Goal: Transaction & Acquisition: Obtain resource

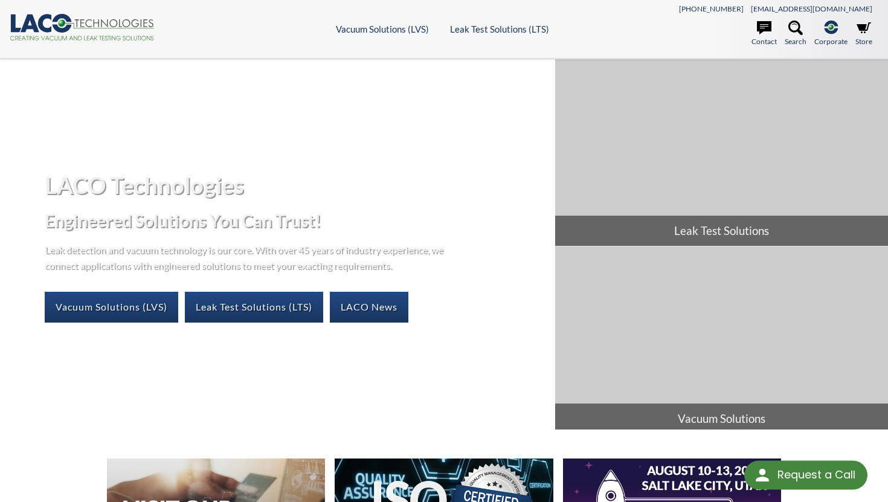
select select "Language Translate Widget"
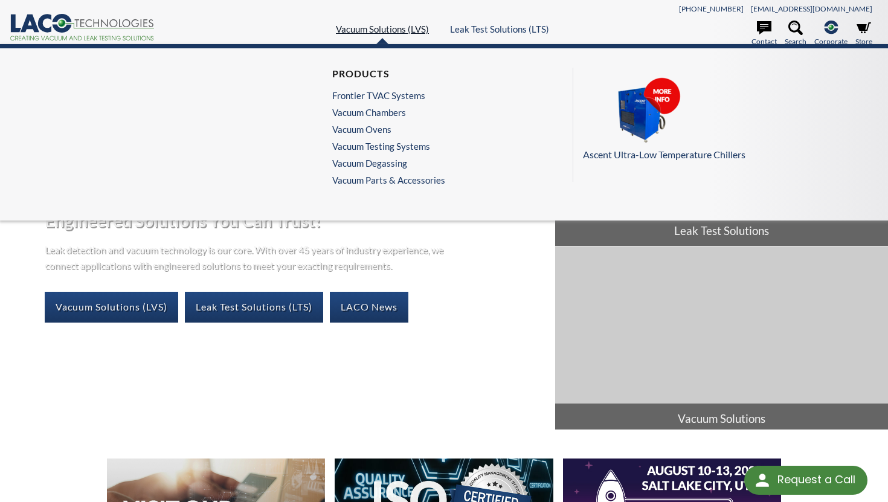
click at [399, 27] on link "Vacuum Solutions (LVS)" at bounding box center [382, 29] width 93 height 11
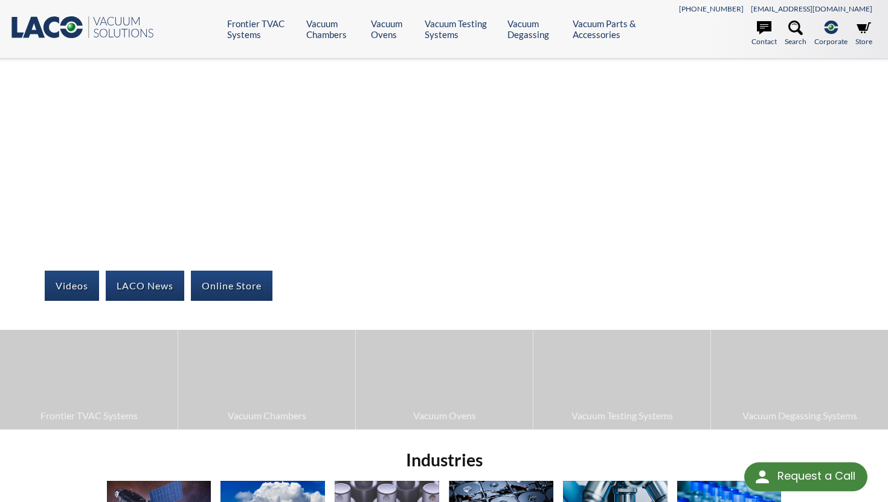
select select "Language Translate Widget"
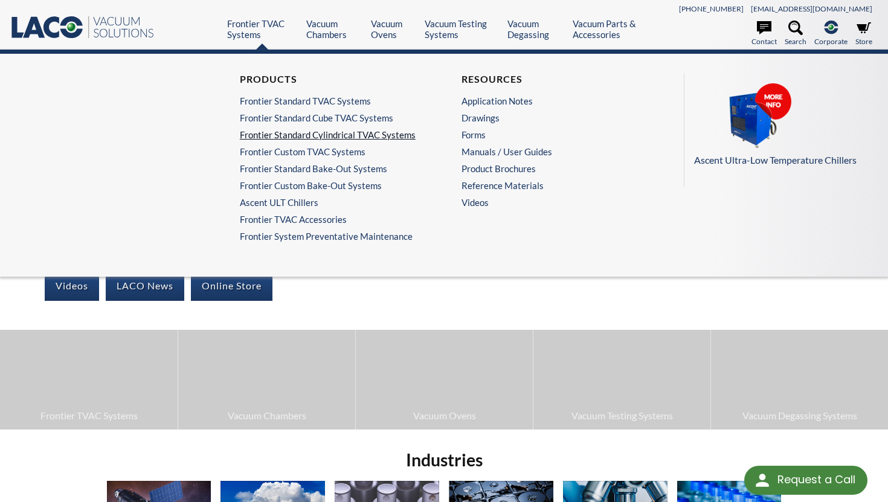
click at [319, 132] on link "Frontier Standard Cylindrical TVAC Systems" at bounding box center [330, 134] width 181 height 11
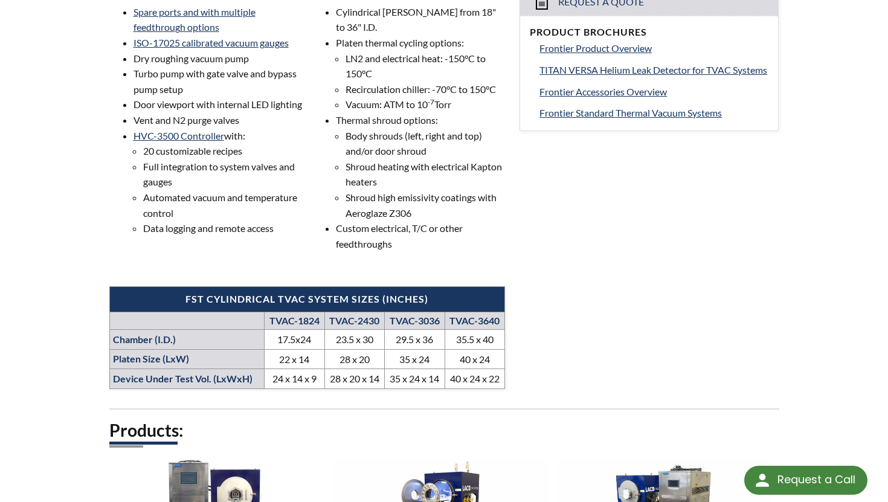
scroll to position [532, 0]
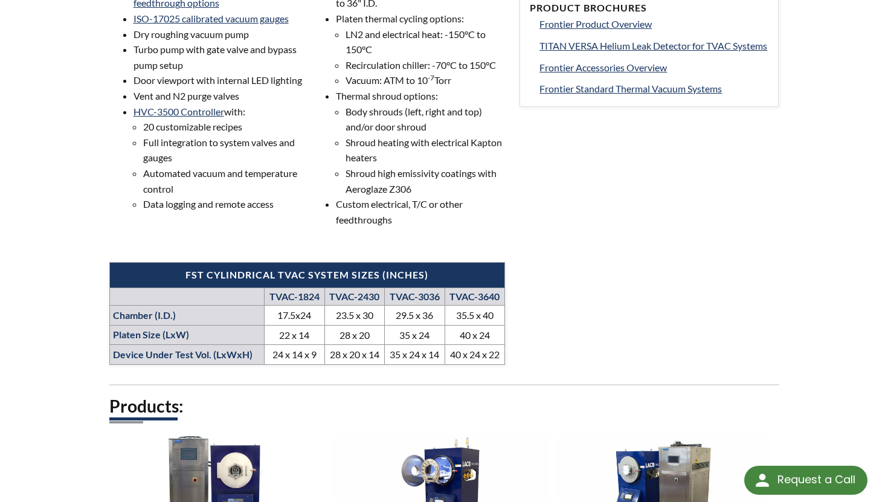
drag, startPoint x: 457, startPoint y: 314, endPoint x: 494, endPoint y: 314, distance: 36.9
click at [466, 314] on td "35.5 x 40" at bounding box center [475, 316] width 60 height 20
click at [496, 313] on td "35.5 x 40" at bounding box center [475, 316] width 60 height 20
drag, startPoint x: 496, startPoint y: 313, endPoint x: 448, endPoint y: 312, distance: 47.7
click at [448, 312] on td "35.5 x 40" at bounding box center [475, 316] width 60 height 20
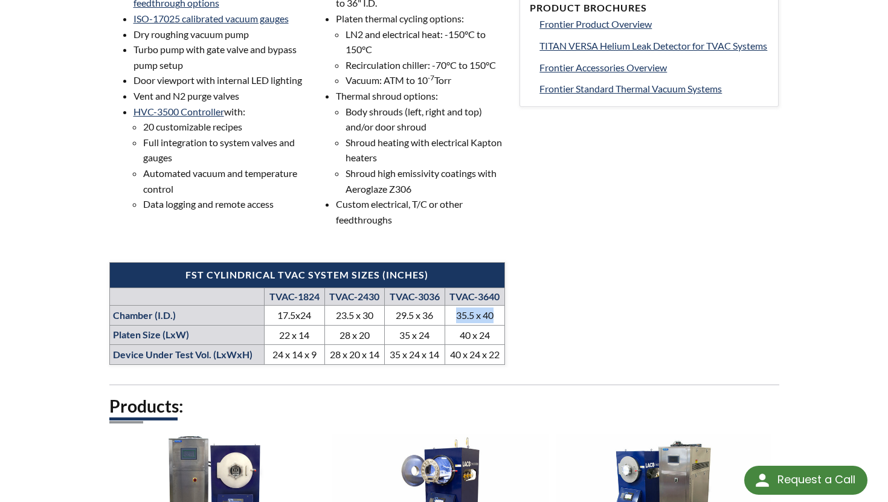
click at [503, 320] on td "35.5 x 40" at bounding box center [475, 316] width 60 height 20
drag, startPoint x: 444, startPoint y: 353, endPoint x: 496, endPoint y: 354, distance: 51.4
click at [496, 354] on td "40 x 24 x 22" at bounding box center [475, 355] width 60 height 20
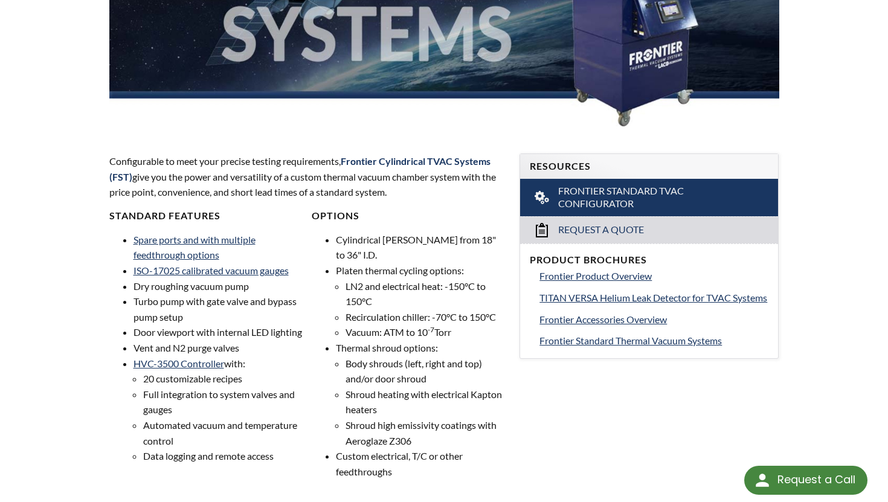
scroll to position [282, 0]
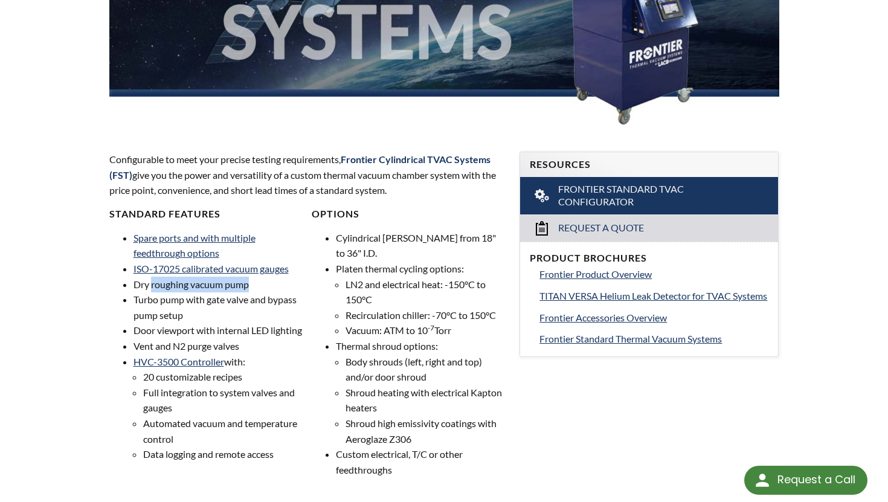
drag, startPoint x: 232, startPoint y: 284, endPoint x: 152, endPoint y: 284, distance: 80.4
click at [152, 284] on li "Dry roughing vacuum pump" at bounding box center [218, 285] width 169 height 16
drag, startPoint x: 190, startPoint y: 316, endPoint x: 137, endPoint y: 309, distance: 53.7
click at [137, 309] on li "Turbo pump with gate valve and bypass pump setup" at bounding box center [218, 307] width 169 height 31
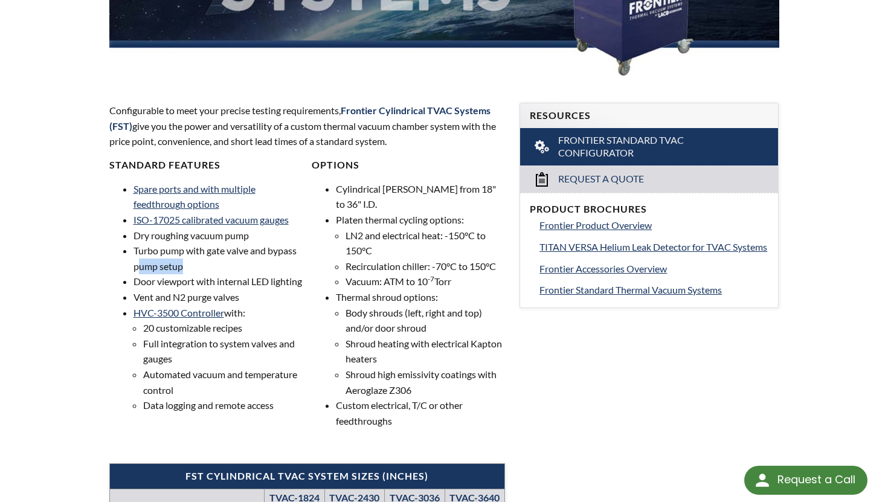
scroll to position [332, 0]
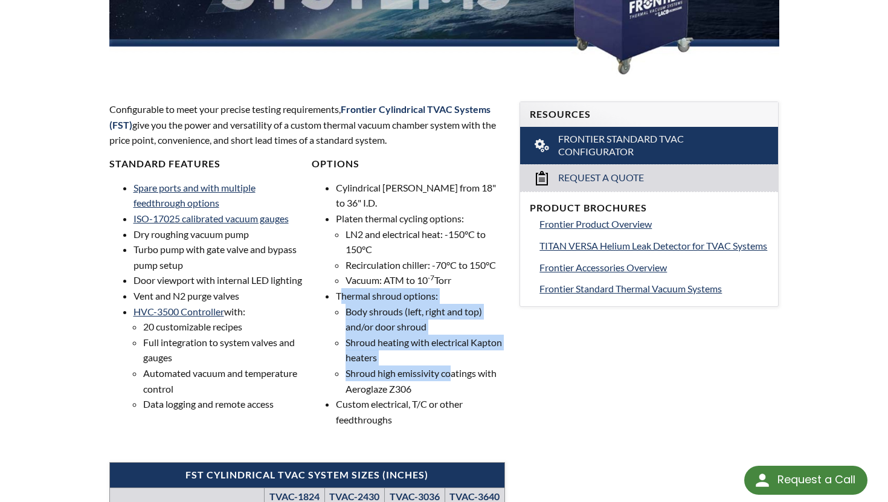
drag, startPoint x: 341, startPoint y: 299, endPoint x: 452, endPoint y: 373, distance: 133.2
click at [452, 373] on li "Thermal shroud options: Body shrouds (left, right and top) and/or door shroud S…" at bounding box center [420, 342] width 169 height 108
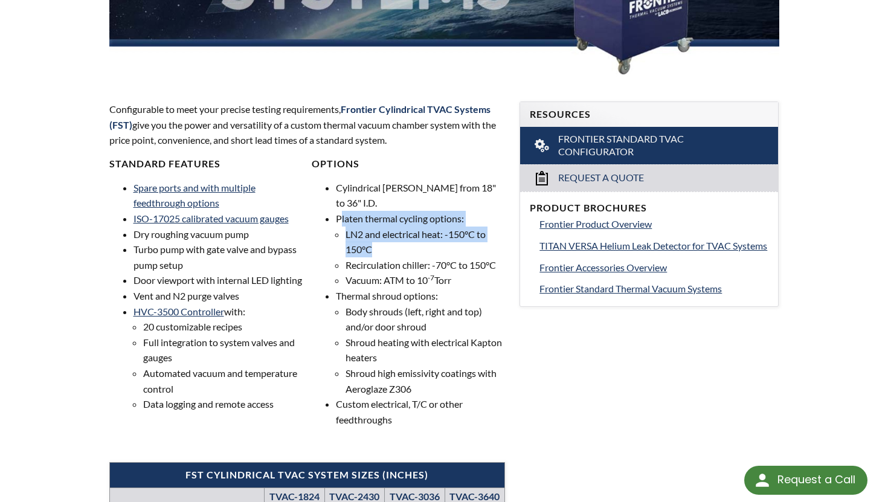
drag, startPoint x: 340, startPoint y: 222, endPoint x: 465, endPoint y: 253, distance: 128.8
click at [465, 253] on li "Platen thermal cycling options: LN2 and electrical heat: -150°C to 150°C Recirc…" at bounding box center [420, 249] width 169 height 77
drag, startPoint x: 350, startPoint y: 231, endPoint x: 442, endPoint y: 237, distance: 92.7
click at [442, 237] on li "LN2 and electrical heat: -150°C to 150°C" at bounding box center [426, 242] width 160 height 31
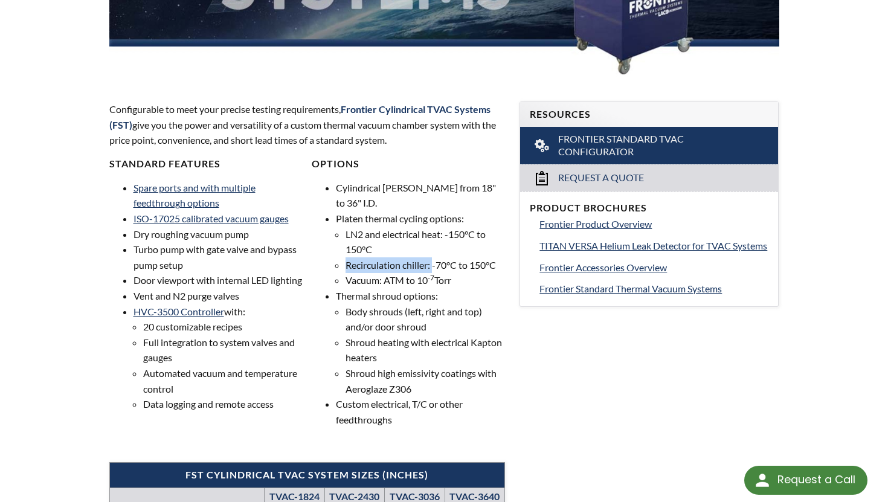
drag, startPoint x: 347, startPoint y: 264, endPoint x: 436, endPoint y: 266, distance: 88.2
click at [436, 266] on li "Recirculation chiller: -70°C to 150°C" at bounding box center [426, 265] width 160 height 16
drag, startPoint x: 347, startPoint y: 281, endPoint x: 459, endPoint y: 288, distance: 112.0
click at [459, 288] on ul "Cylindrical chambers from 18" to 36" I.D. Platen thermal cycling options: LN2 a…" at bounding box center [408, 304] width 193 height 248
drag, startPoint x: 362, startPoint y: 234, endPoint x: 346, endPoint y: 233, distance: 16.3
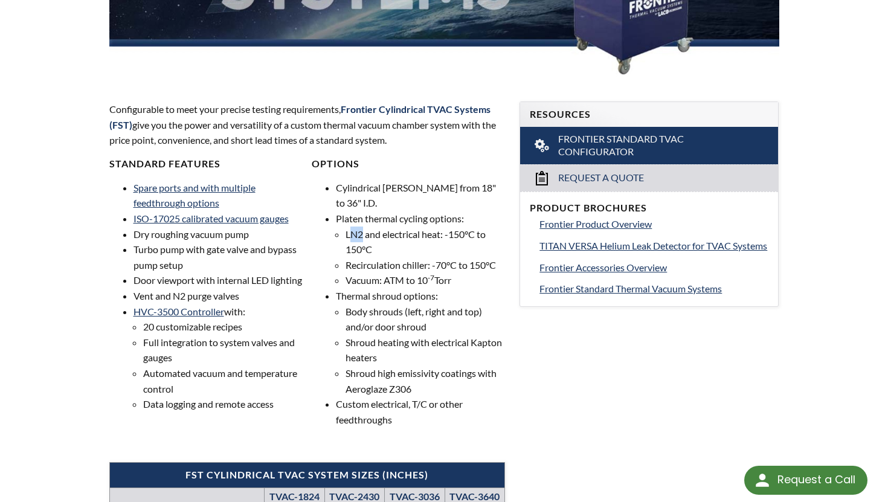
click at [346, 233] on li "LN2 and electrical heat: -150°C to 150°C" at bounding box center [426, 242] width 160 height 31
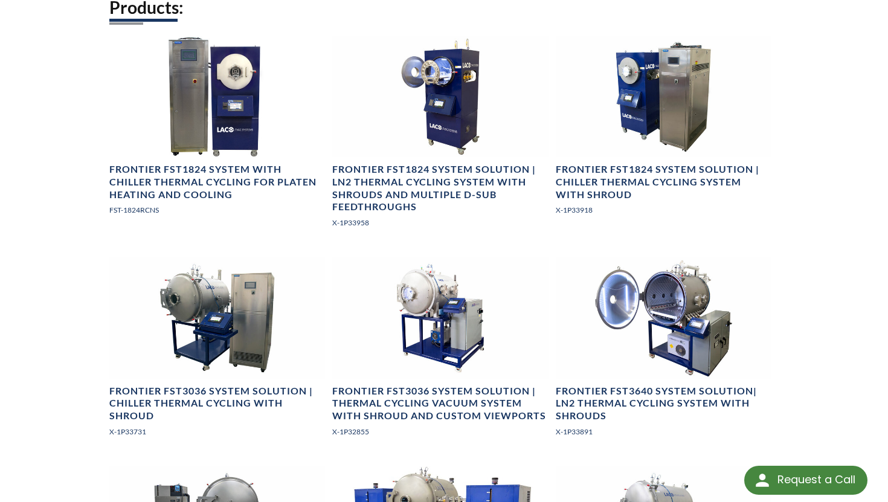
scroll to position [932, 0]
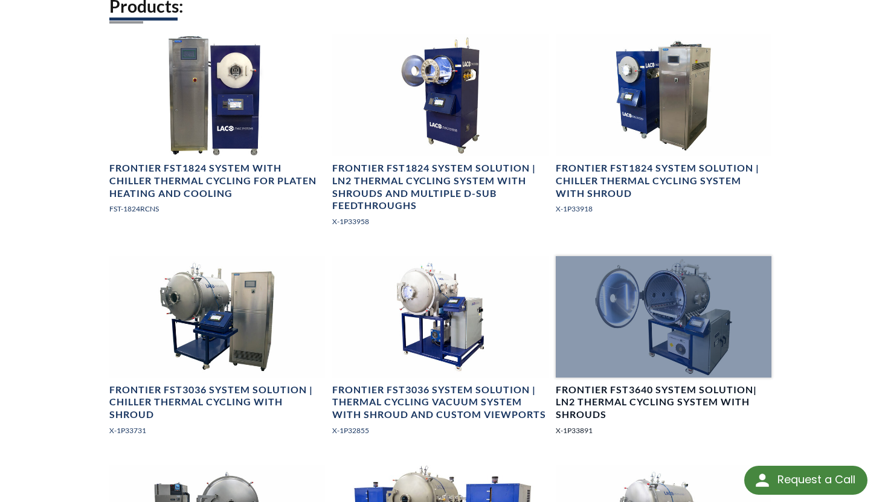
click at [635, 398] on h4 "Frontier FST3640 System Solution| LN2 Thermal Cycling System with Shrouds" at bounding box center [664, 402] width 216 height 37
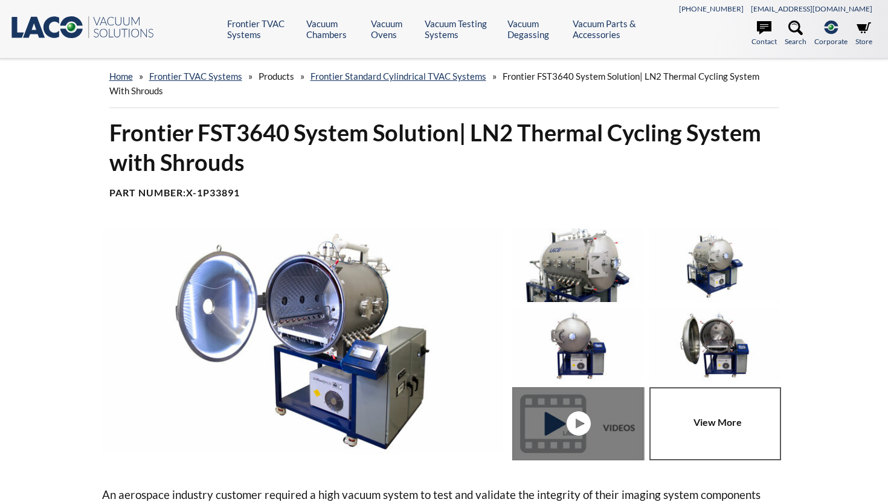
select select "Language Translate Widget"
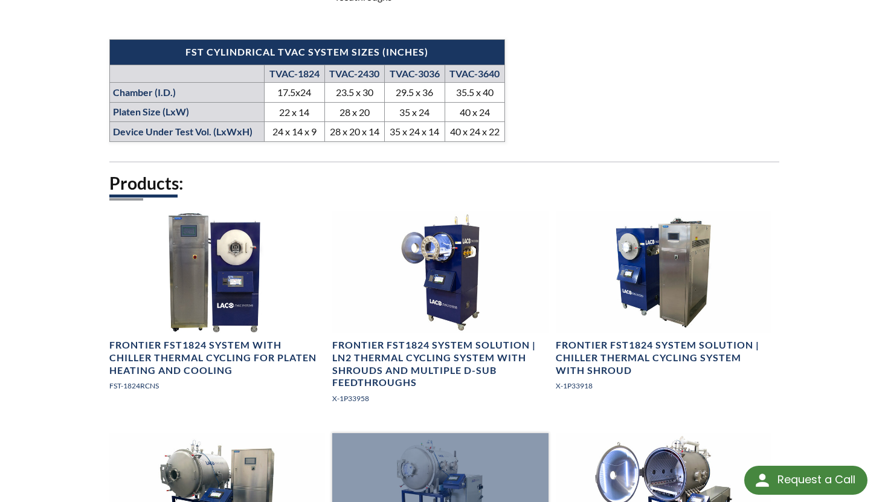
scroll to position [753, 0]
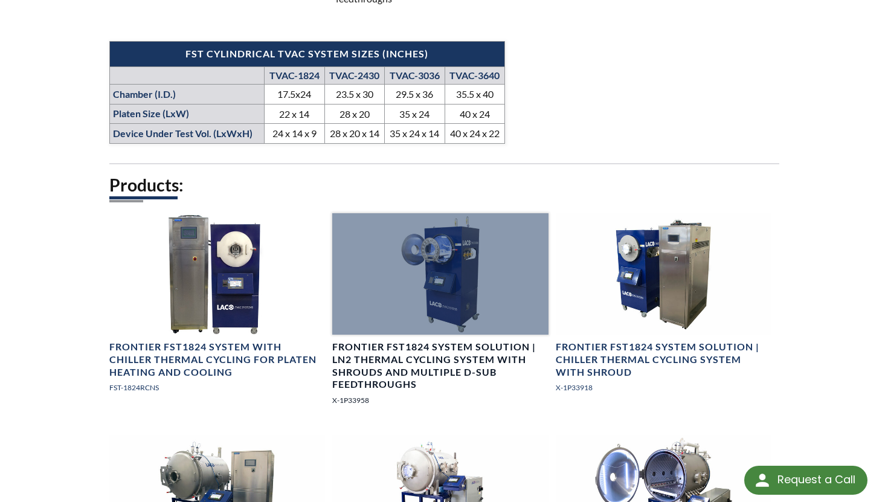
click at [363, 302] on div at bounding box center [440, 273] width 216 height 121
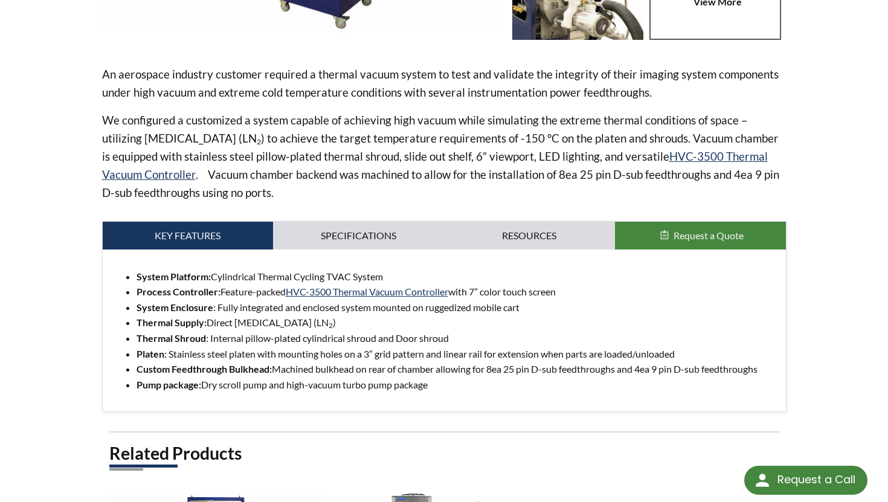
scroll to position [409, 0]
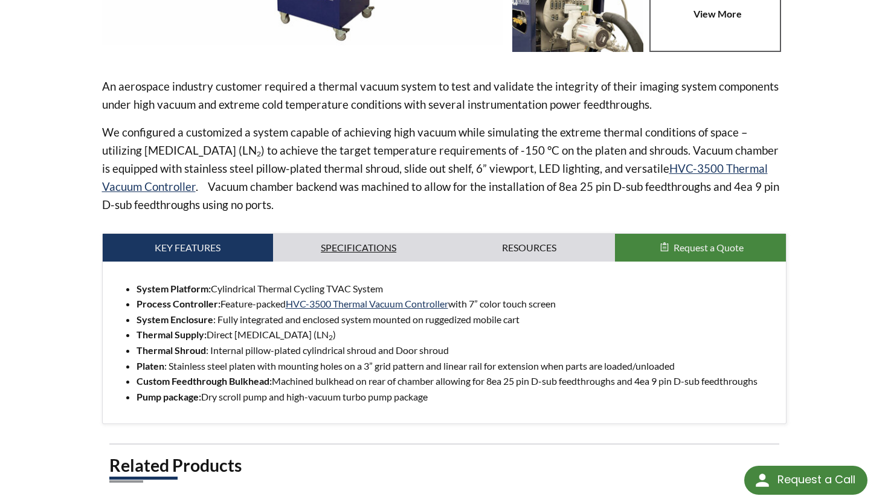
click at [425, 241] on link "Specifications" at bounding box center [358, 248] width 171 height 28
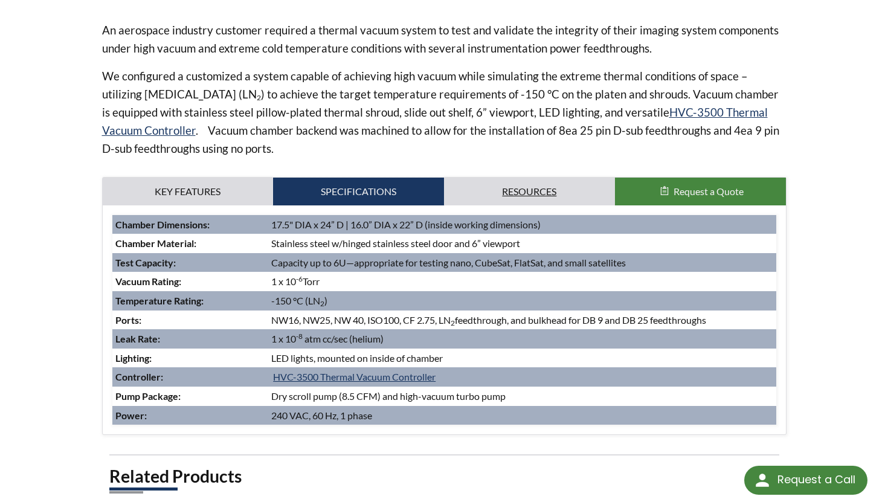
scroll to position [468, 0]
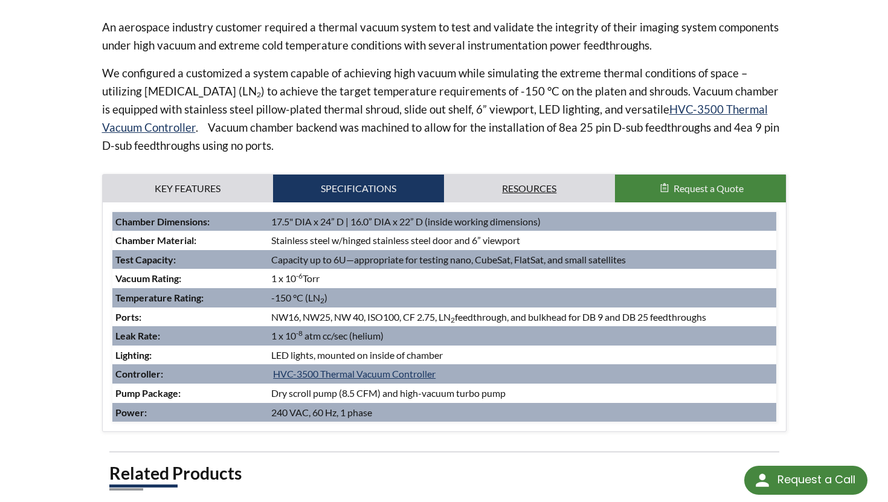
click at [541, 193] on link "Resources" at bounding box center [529, 189] width 171 height 28
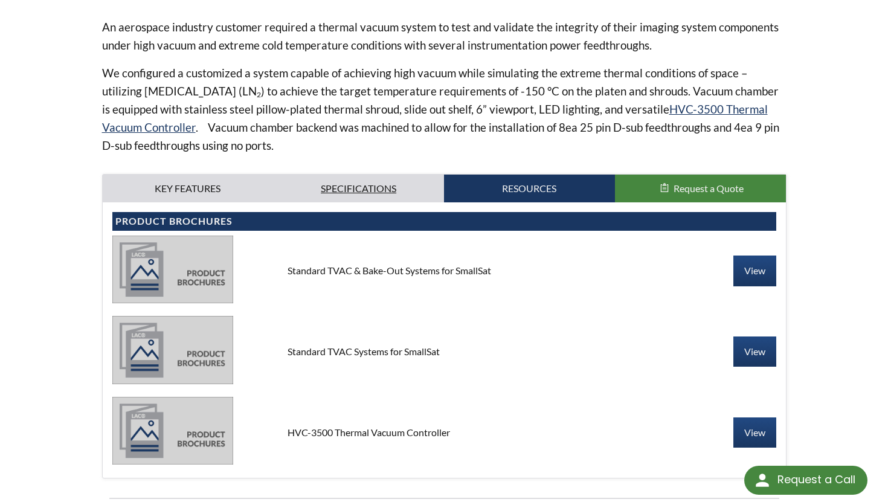
click at [374, 187] on link "Specifications" at bounding box center [358, 189] width 171 height 28
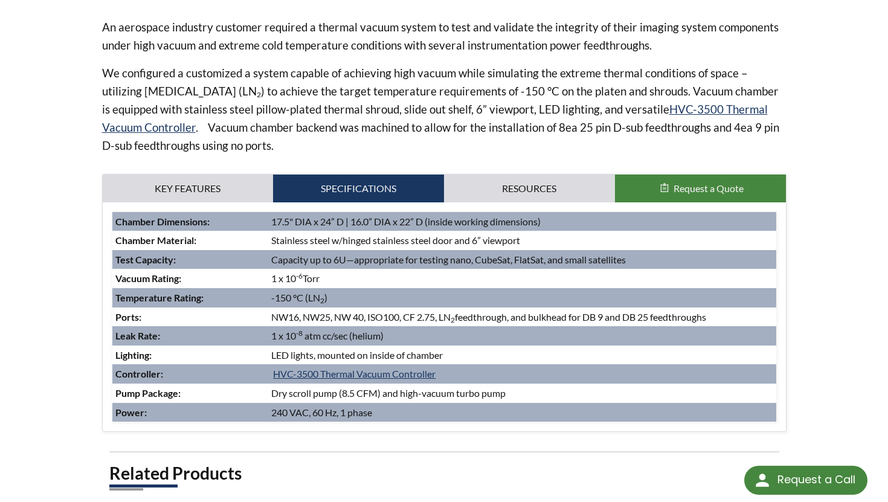
click at [683, 190] on span "Request a Quote" at bounding box center [709, 188] width 70 height 11
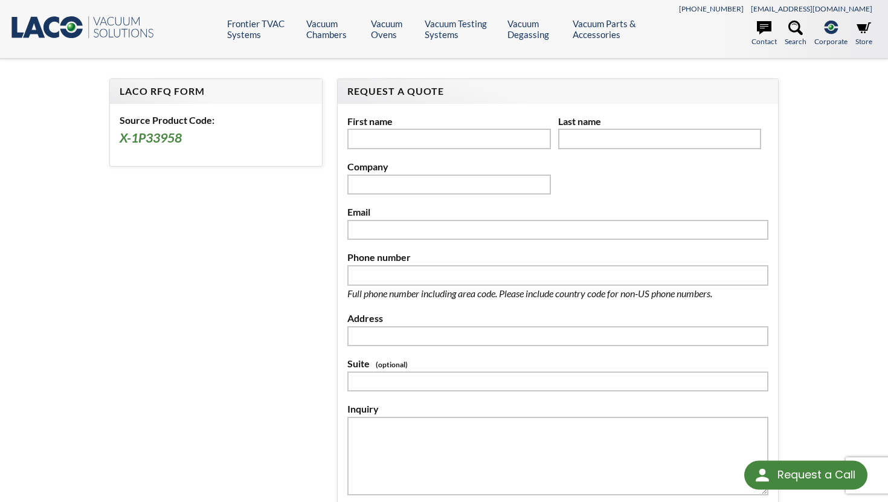
select select "Language Translate Widget"
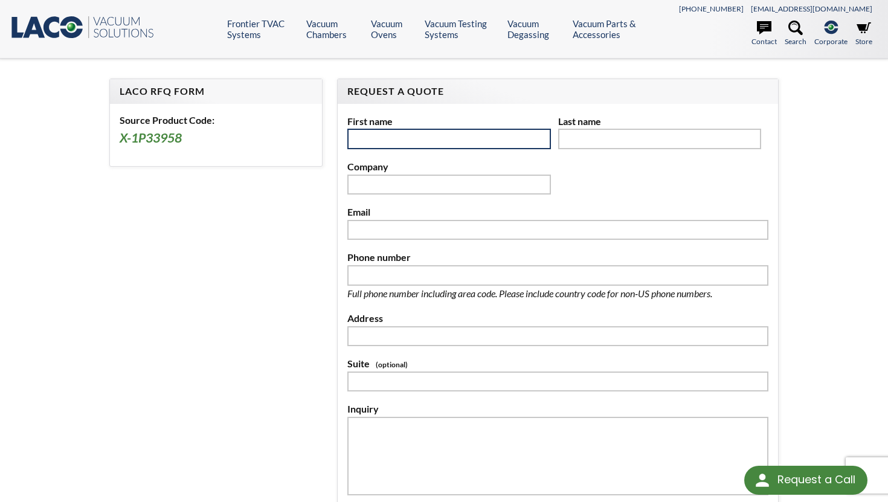
click at [470, 144] on input "text" at bounding box center [449, 139] width 204 height 21
type input "*****"
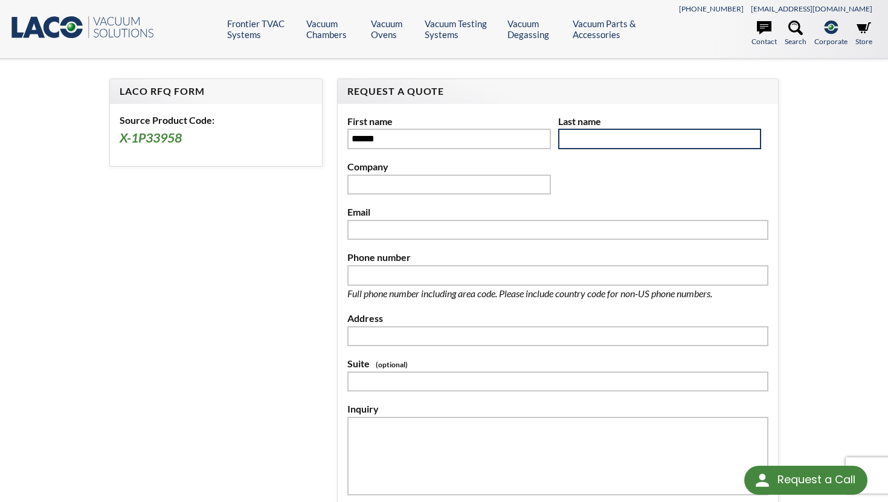
click at [643, 141] on input "text" at bounding box center [660, 139] width 204 height 21
type input "****"
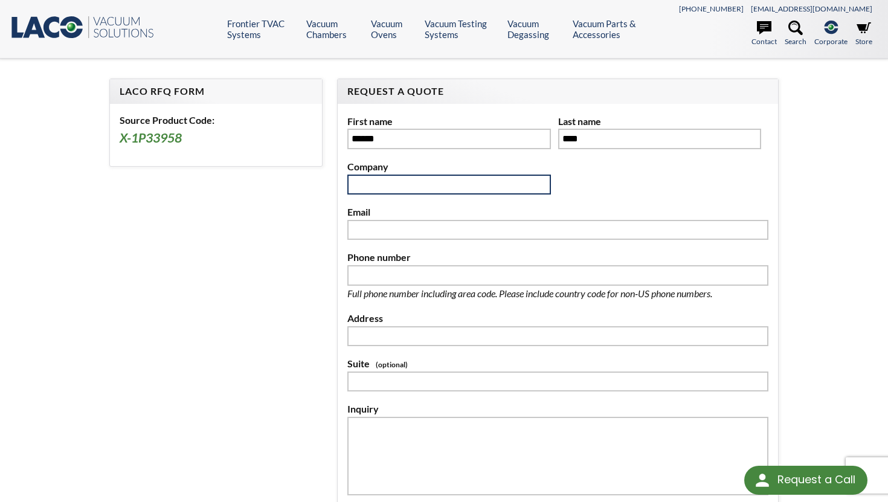
click at [464, 186] on input "text" at bounding box center [449, 185] width 204 height 21
type input "**********"
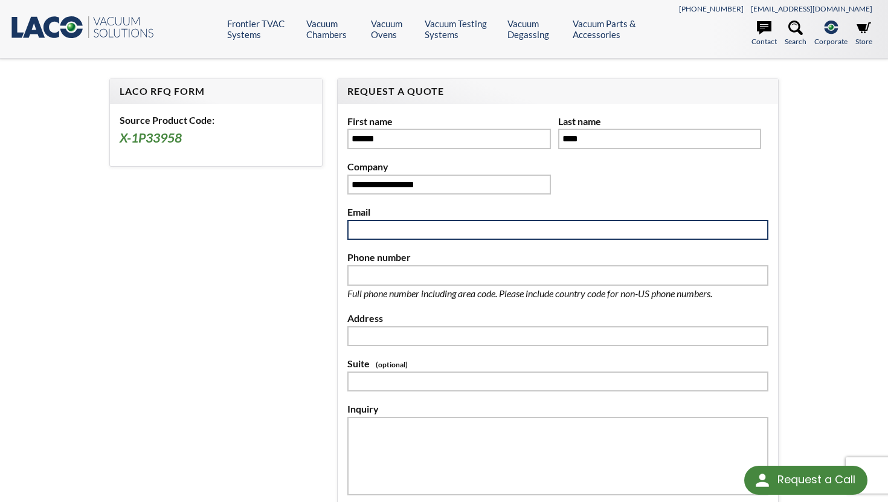
click at [434, 225] on input "text" at bounding box center [557, 230] width 421 height 21
type input "**********"
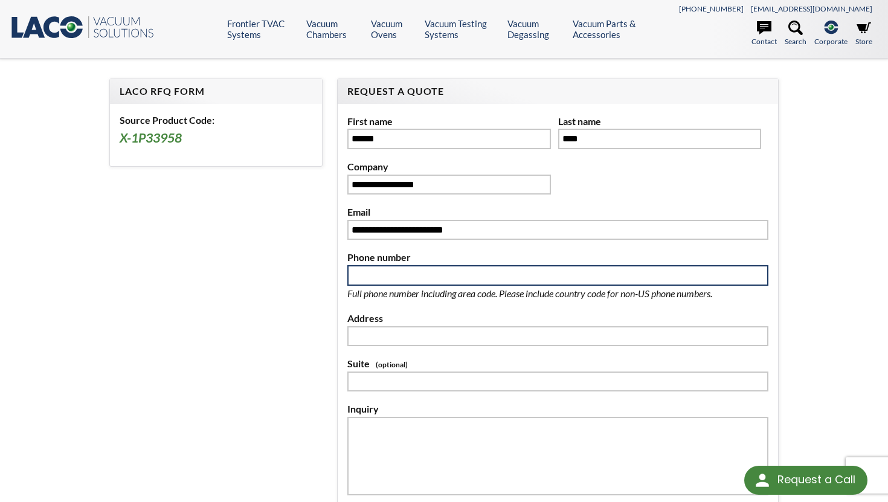
click at [424, 279] on input "text" at bounding box center [557, 275] width 421 height 21
type input "**********"
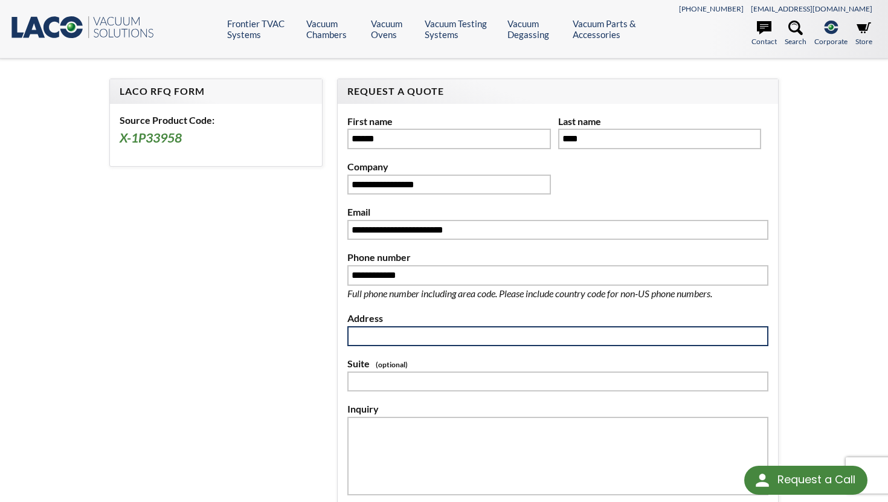
click at [409, 331] on input at bounding box center [557, 336] width 421 height 21
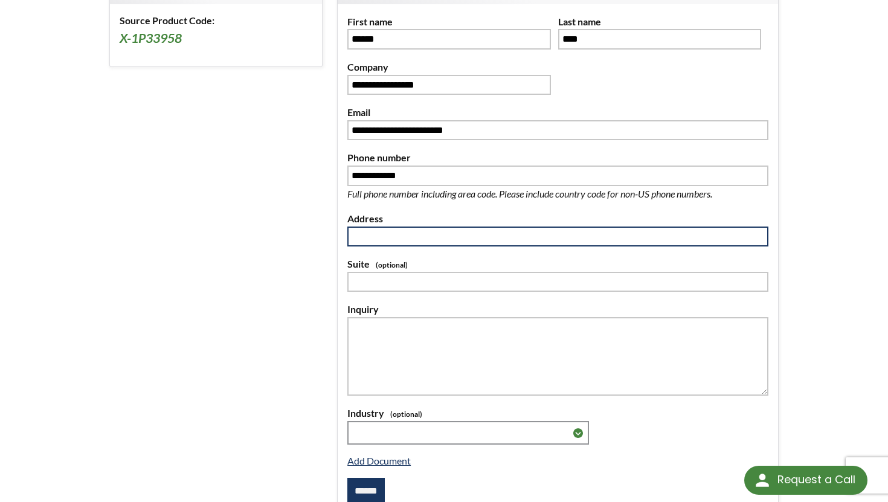
scroll to position [111, 0]
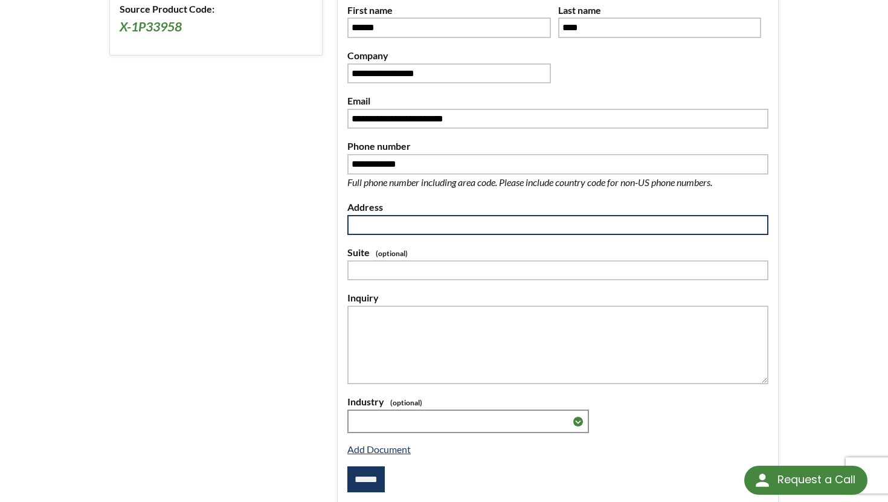
paste input "**********"
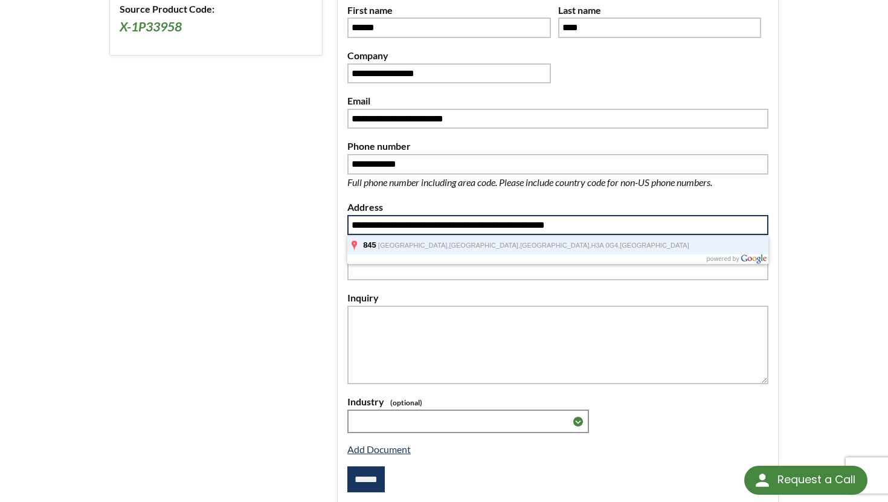
click at [592, 245] on span "H3A 0G4," at bounding box center [606, 245] width 29 height 7
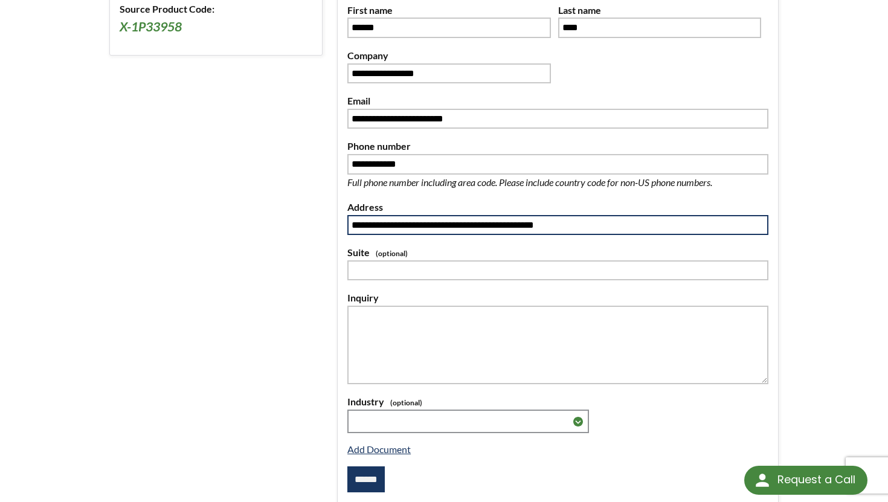
type input "**********"
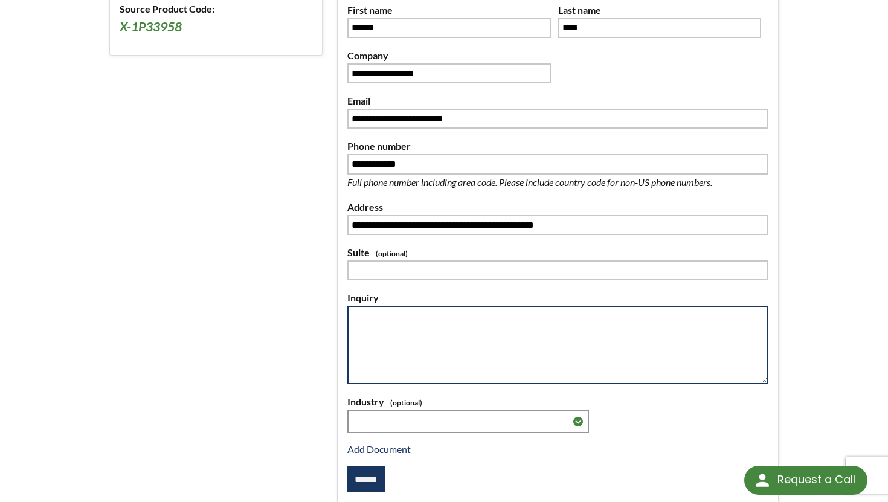
click at [405, 329] on textarea at bounding box center [557, 345] width 421 height 79
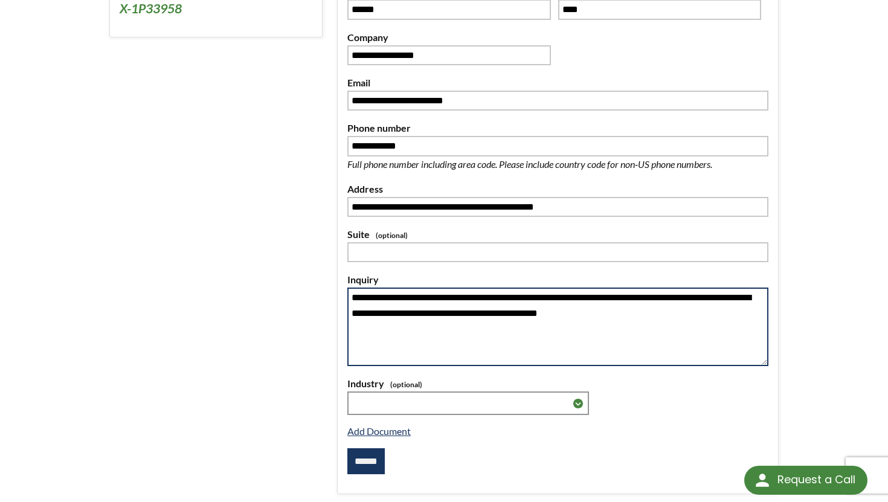
type textarea "**********"
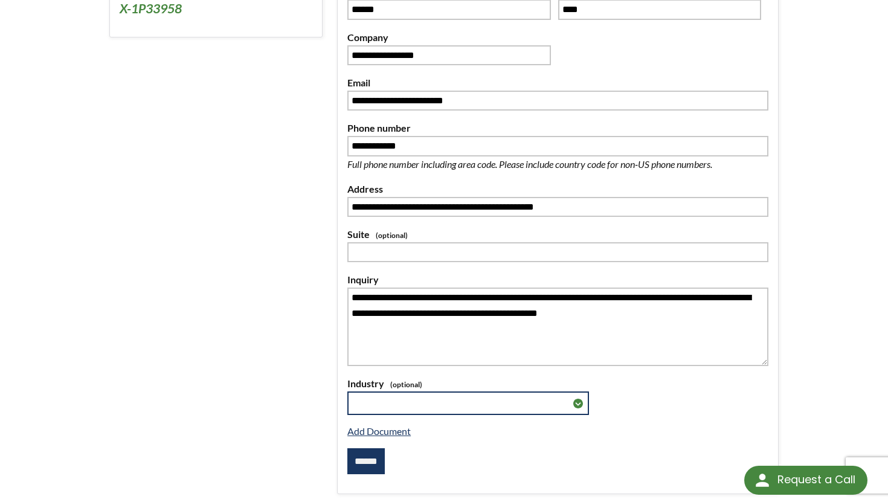
click at [380, 410] on select "**********" at bounding box center [468, 404] width 242 height 24
select select "**********"
click at [347, 392] on select "**********" at bounding box center [468, 404] width 242 height 24
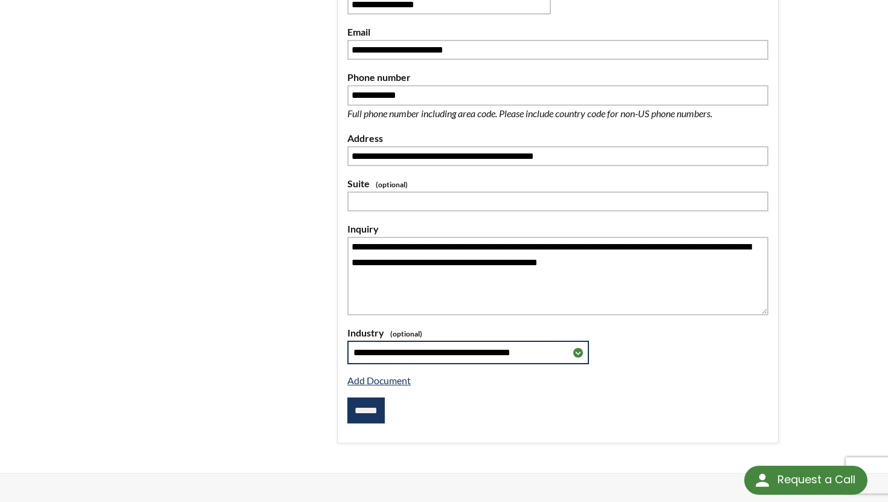
scroll to position [182, 0]
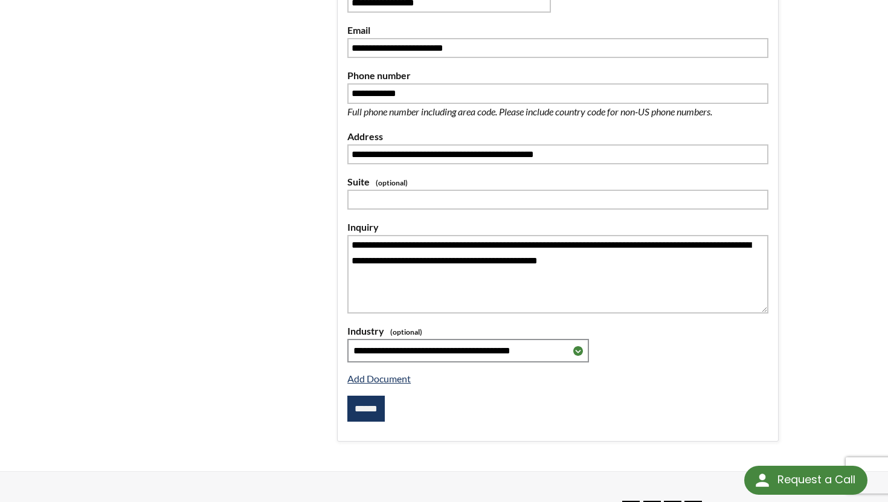
click at [378, 409] on input "******" at bounding box center [365, 409] width 37 height 27
type input "**********"
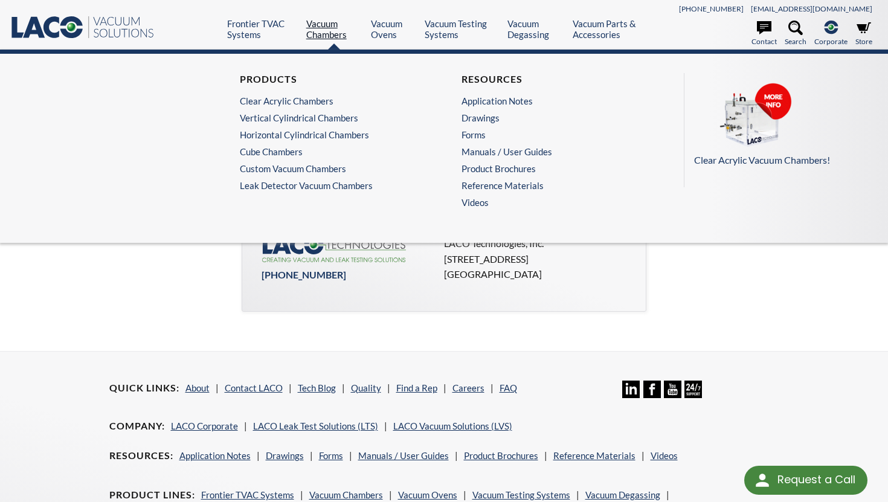
click at [335, 27] on link "Vacuum Chambers" at bounding box center [334, 29] width 56 height 22
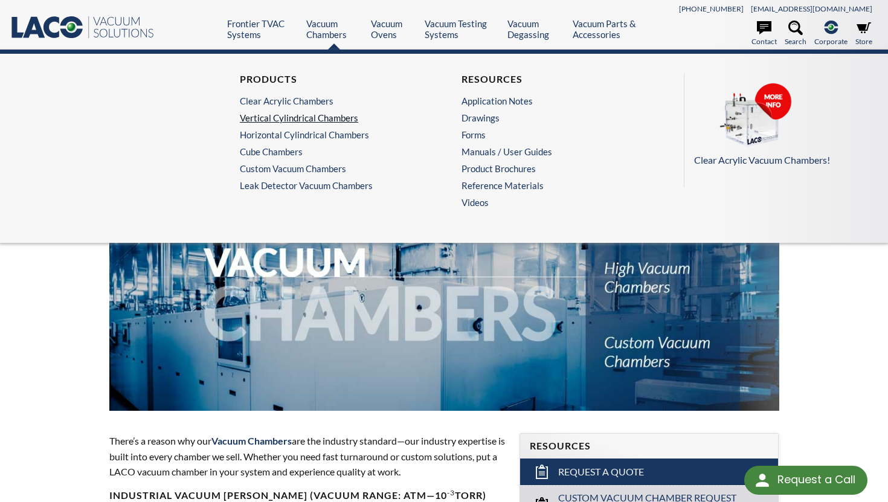
click at [303, 115] on link "Vertical Cylindrical Chambers" at bounding box center [330, 117] width 181 height 11
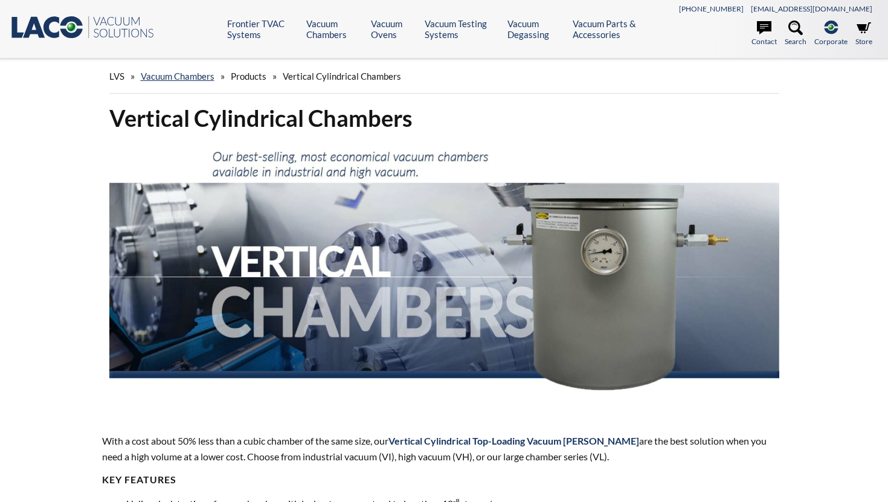
select select "Language Translate Widget"
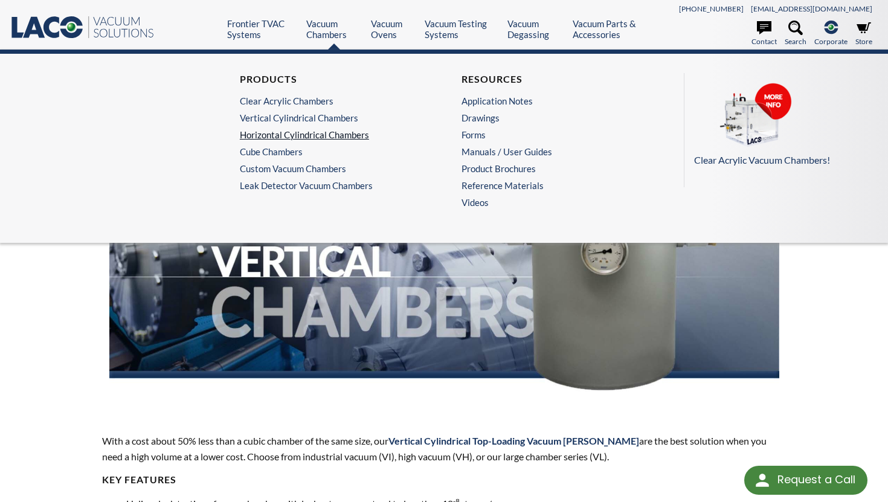
click at [320, 135] on link "Horizontal Cylindrical Chambers" at bounding box center [330, 134] width 181 height 11
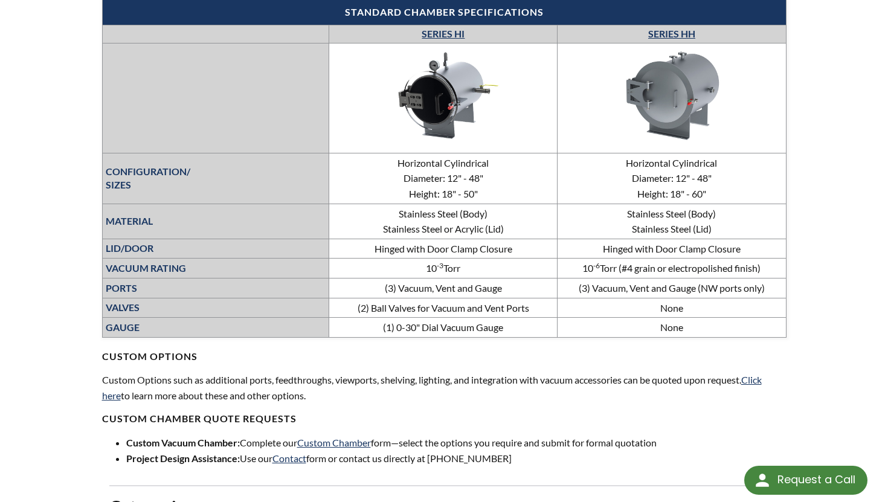
scroll to position [476, 0]
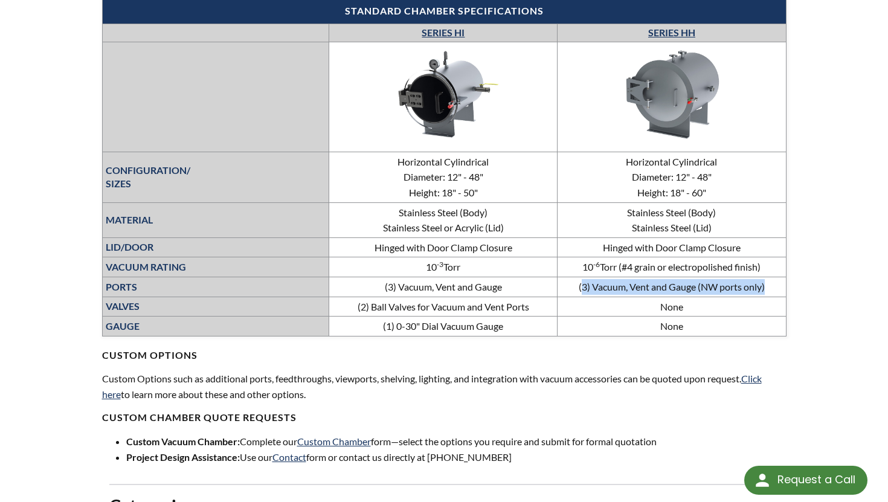
drag, startPoint x: 580, startPoint y: 285, endPoint x: 773, endPoint y: 288, distance: 192.8
click at [773, 288] on td "(3) Vacuum, Vent and Gauge (NW ports only)" at bounding box center [672, 287] width 228 height 20
click at [697, 350] on h4 "CUSTOM OPTIONS" at bounding box center [444, 349] width 685 height 25
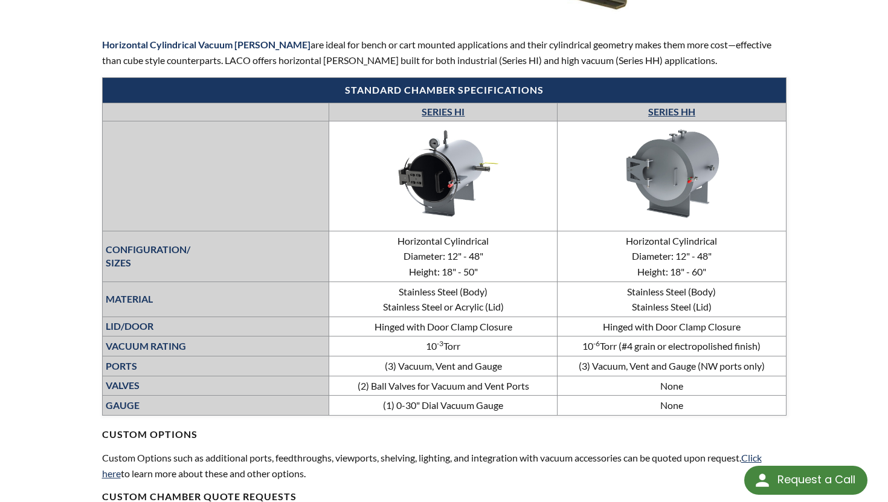
scroll to position [0, 0]
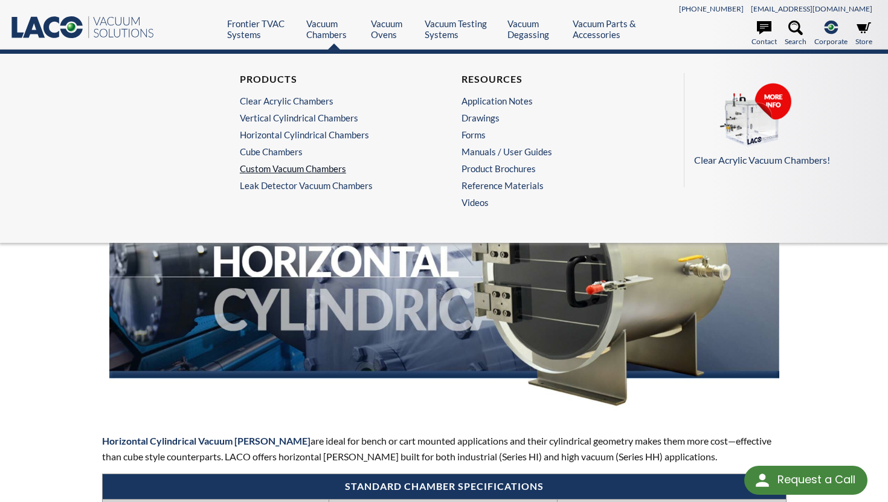
click at [299, 172] on link "Custom Vacuum Chambers" at bounding box center [330, 168] width 181 height 11
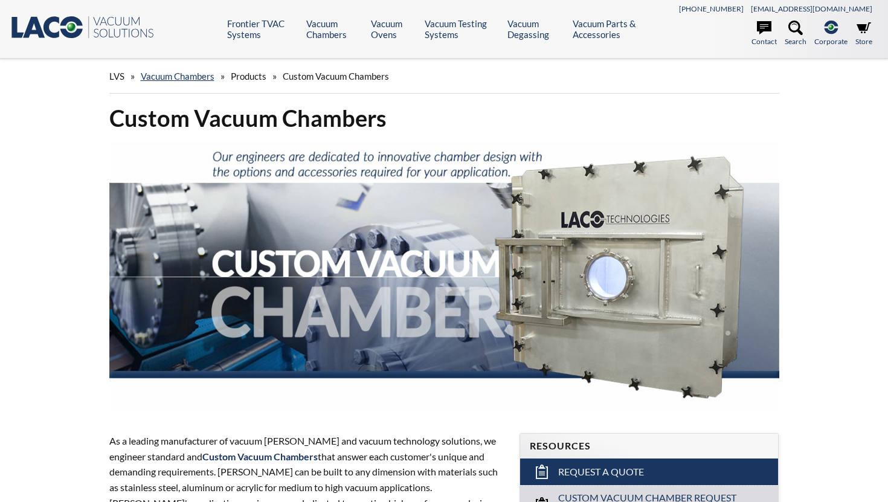
select select "Language Translate Widget"
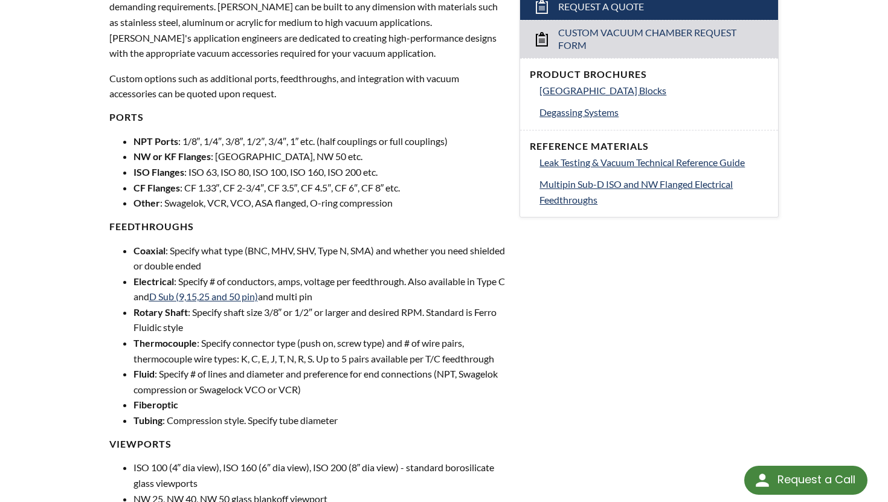
scroll to position [466, 0]
